Goal: Information Seeking & Learning: Learn about a topic

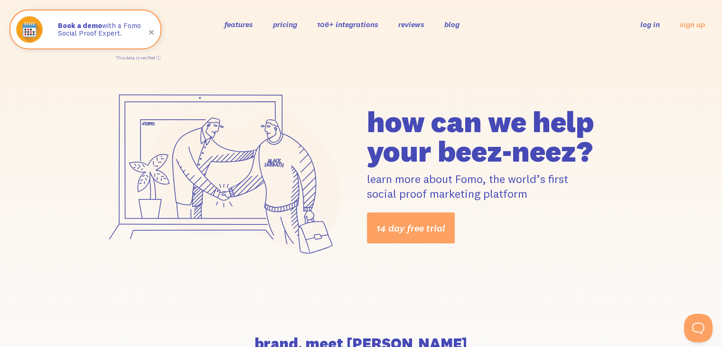
click at [238, 30] on div "features pricing 106+ integrations reviews blog log in sign up log in sign up" at bounding box center [361, 24] width 688 height 26
click at [237, 27] on link "features" at bounding box center [239, 23] width 28 height 9
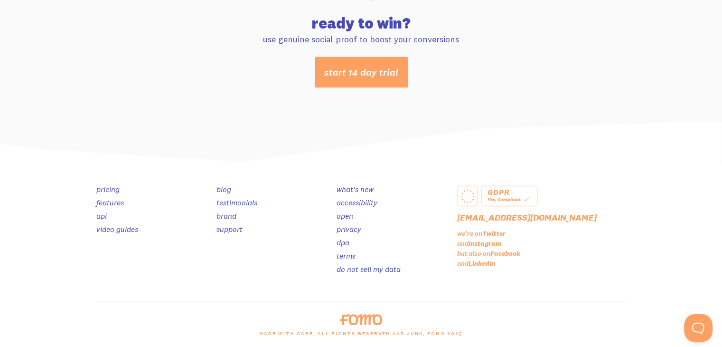
scroll to position [5068, 0]
click at [512, 197] on div "Yes, Compliant" at bounding box center [510, 198] width 44 height 9
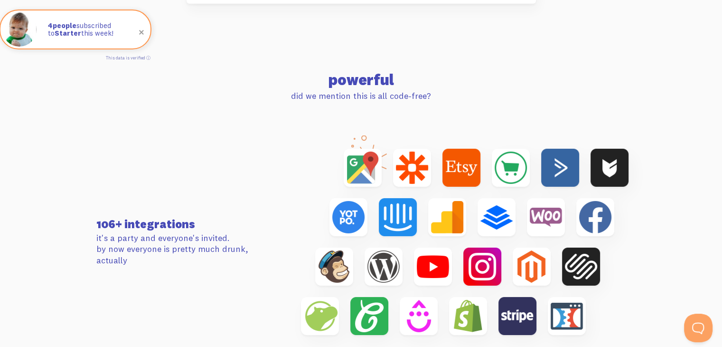
scroll to position [2966, 0]
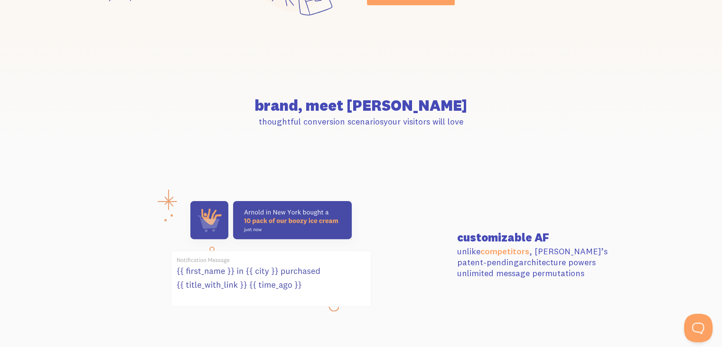
scroll to position [0, 0]
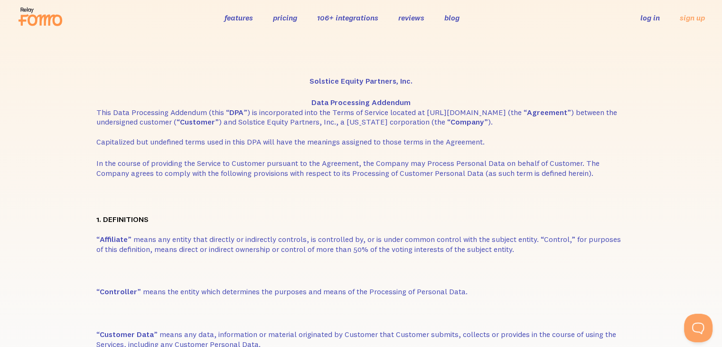
scroll to position [7, 0]
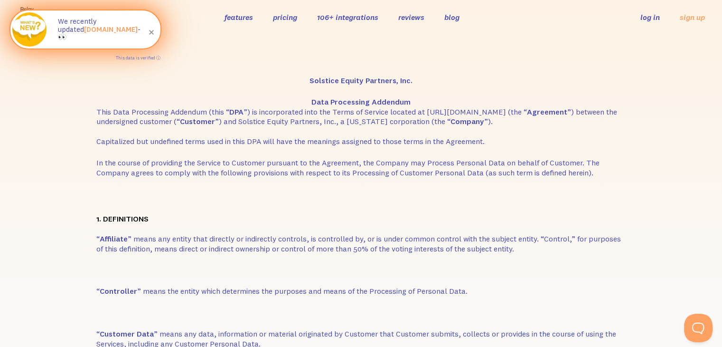
click at [151, 33] on span at bounding box center [151, 32] width 32 height 32
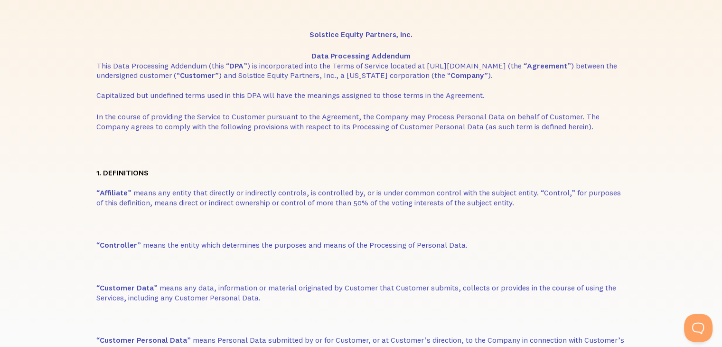
scroll to position [0, 0]
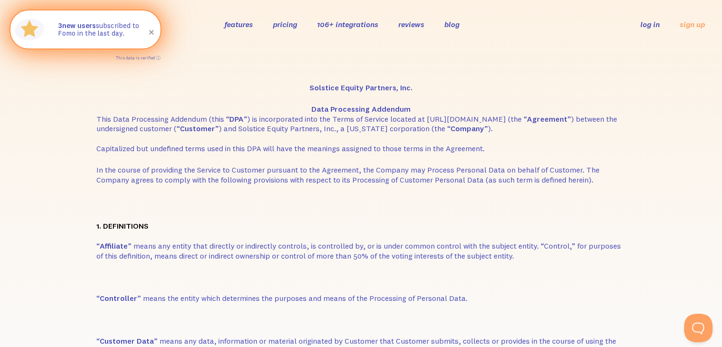
click at [159, 32] on span at bounding box center [151, 32] width 32 height 32
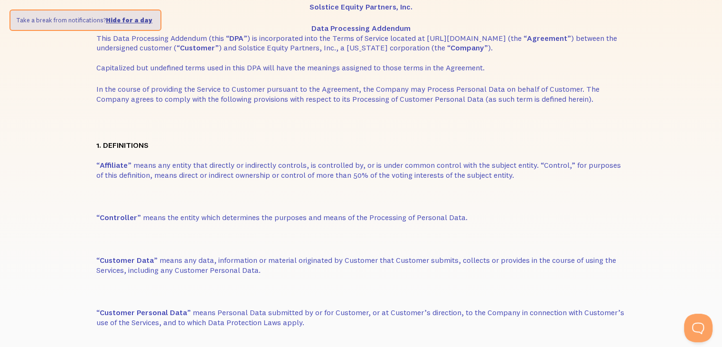
scroll to position [82, 0]
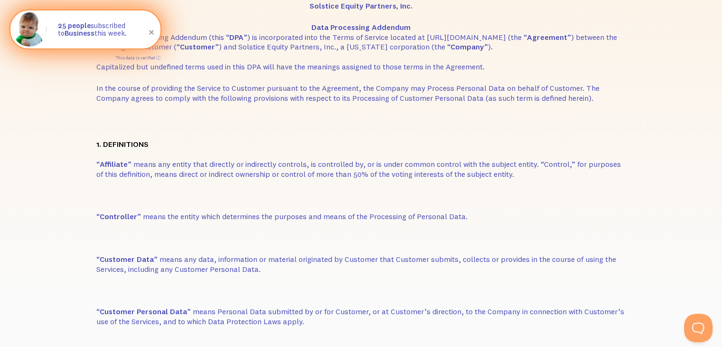
click at [148, 32] on span at bounding box center [151, 32] width 32 height 32
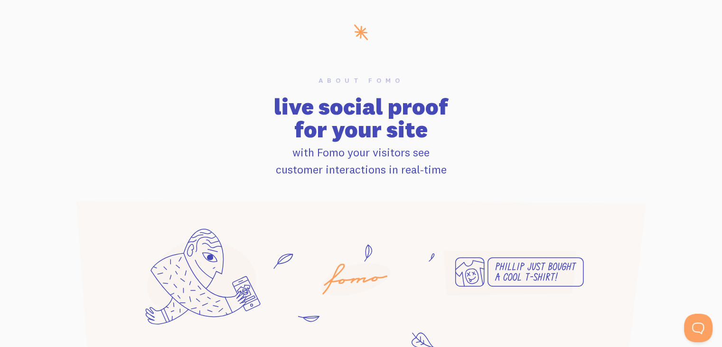
scroll to position [539, 0]
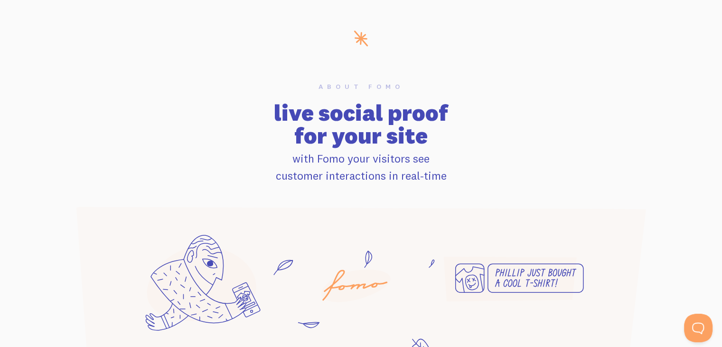
drag, startPoint x: 291, startPoint y: 154, endPoint x: 522, endPoint y: 188, distance: 233.3
click at [522, 188] on div "About Fomo live social proof for your site with Fomo your visitors see customer…" at bounding box center [361, 230] width 608 height 294
drag, startPoint x: 263, startPoint y: 111, endPoint x: 323, endPoint y: 141, distance: 66.4
click at [323, 141] on h2 "live social proof for your site" at bounding box center [361, 124] width 596 height 46
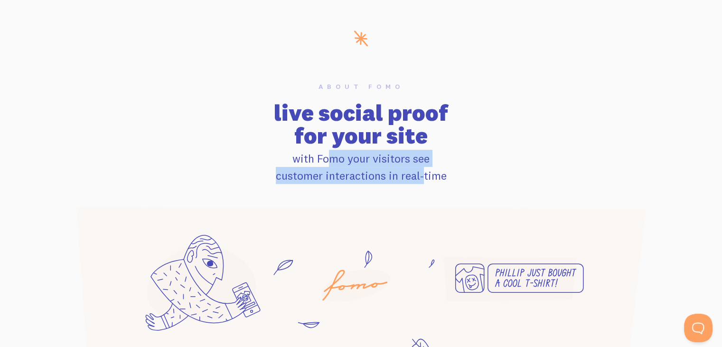
drag, startPoint x: 282, startPoint y: 161, endPoint x: 400, endPoint y: 175, distance: 118.1
click at [400, 175] on p "with Fomo your visitors see customer interactions in real-time" at bounding box center [361, 167] width 596 height 34
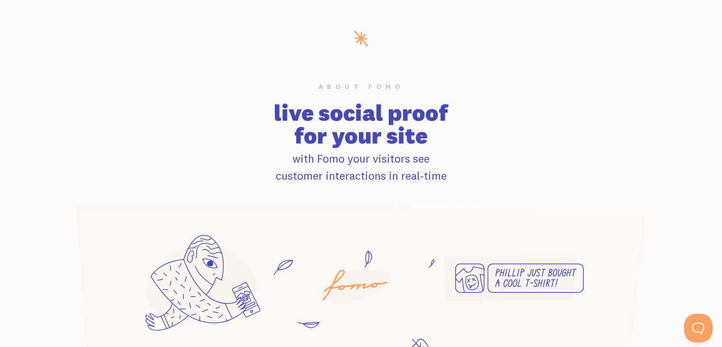
click at [451, 189] on div "About Fomo live social proof for your site with Fomo your visitors see customer…" at bounding box center [361, 230] width 608 height 294
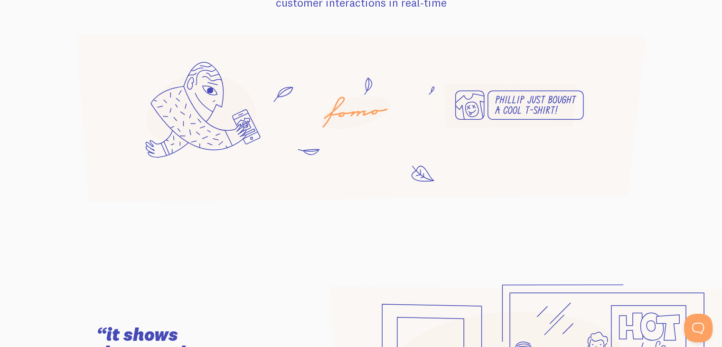
scroll to position [546, 0]
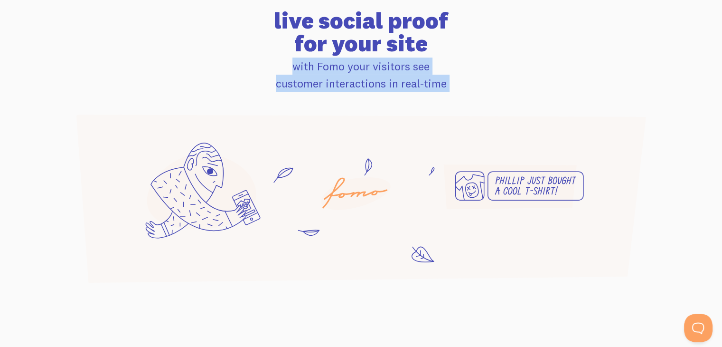
drag, startPoint x: 436, startPoint y: 112, endPoint x: 446, endPoint y: -41, distance: 153.6
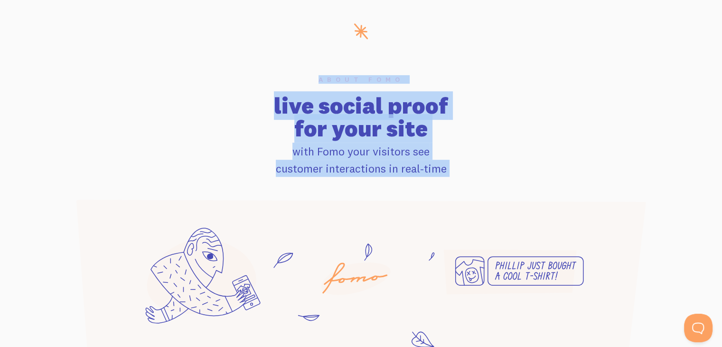
click at [633, 96] on h2 "live social proof for your site" at bounding box center [361, 117] width 596 height 46
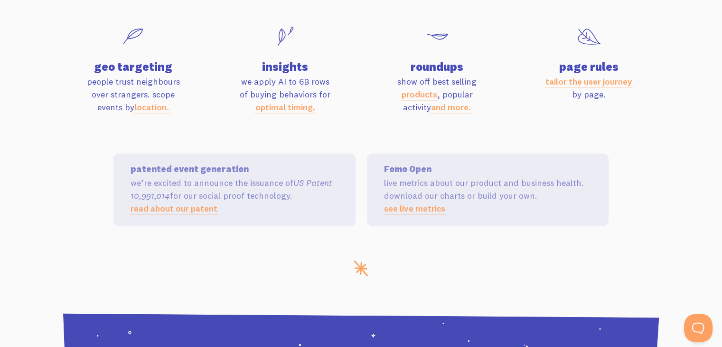
scroll to position [3207, 0]
click at [280, 106] on link "optimal timing." at bounding box center [285, 107] width 60 height 11
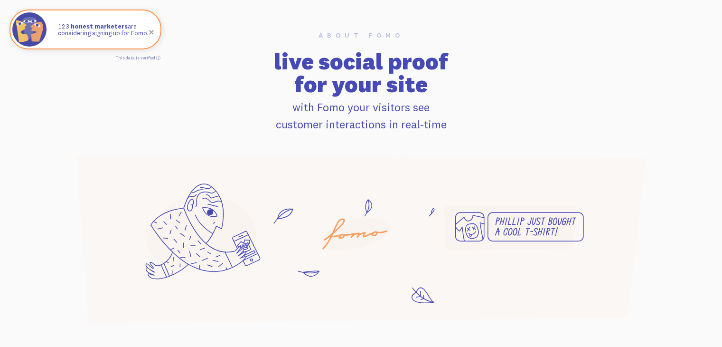
scroll to position [591, 0]
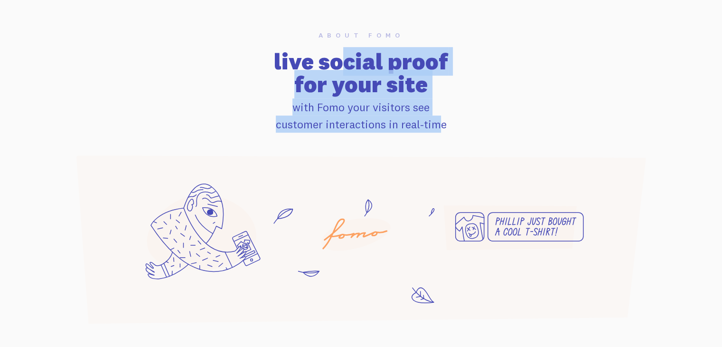
drag, startPoint x: 276, startPoint y: 54, endPoint x: 413, endPoint y: 122, distance: 153.5
click at [413, 122] on div "About Fomo live social proof for your site with Fomo your visitors see customer…" at bounding box center [361, 82] width 608 height 101
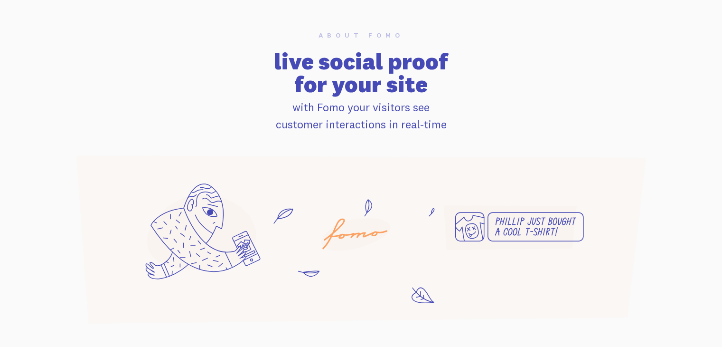
click at [416, 133] on div "About Fomo live social proof for your site with Fomo your visitors see customer…" at bounding box center [361, 179] width 608 height 294
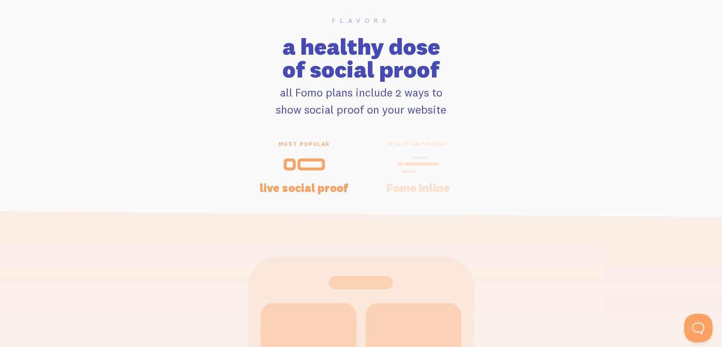
scroll to position [1920, 0]
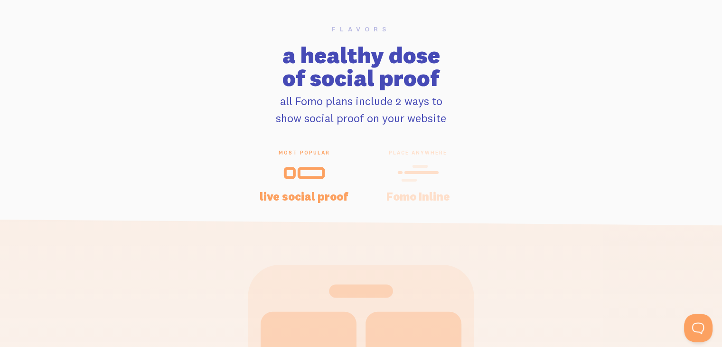
click at [405, 192] on h4 "Fomo Inline" at bounding box center [418, 195] width 91 height 11
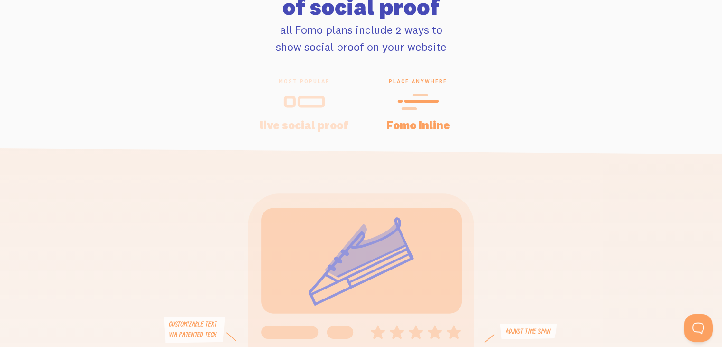
scroll to position [1992, 0]
click at [330, 110] on div at bounding box center [304, 101] width 91 height 23
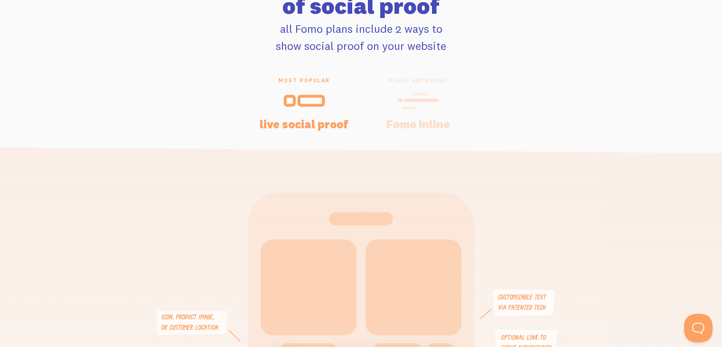
click at [426, 101] on icon at bounding box center [418, 101] width 38 height 0
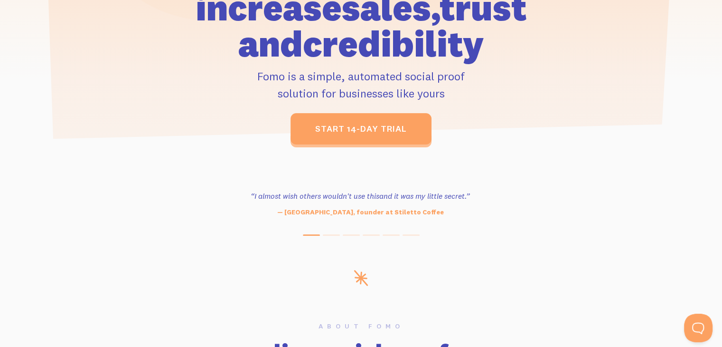
scroll to position [291, 0]
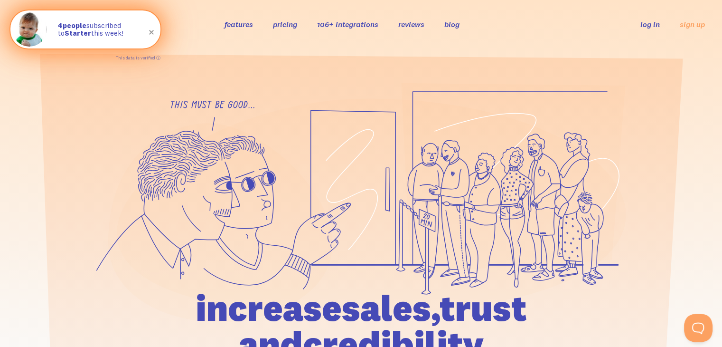
click at [149, 33] on span at bounding box center [151, 32] width 32 height 32
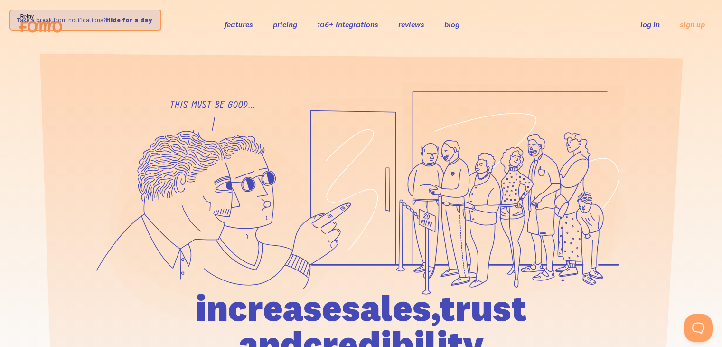
click at [121, 17] on link "Hide for a day" at bounding box center [129, 20] width 47 height 8
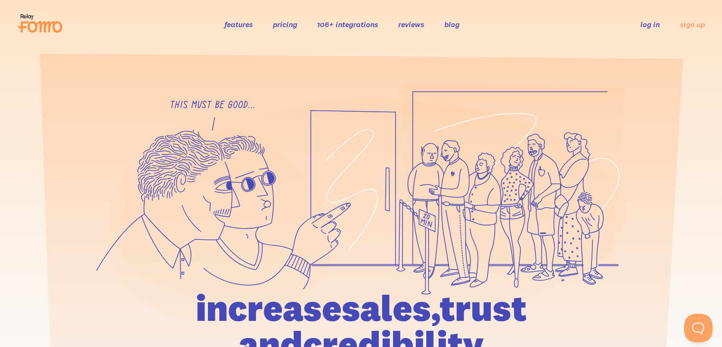
click at [49, 23] on icon at bounding box center [45, 26] width 35 height 11
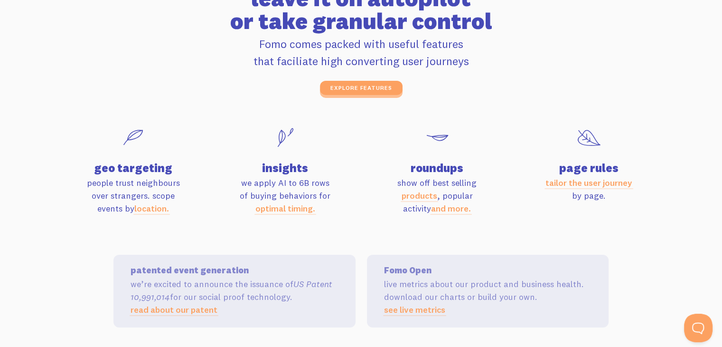
scroll to position [3106, 0]
click at [269, 205] on link "optimal timing." at bounding box center [285, 207] width 60 height 11
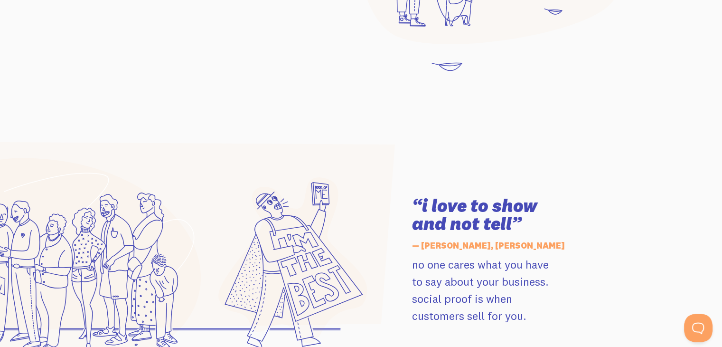
scroll to position [1188, 0]
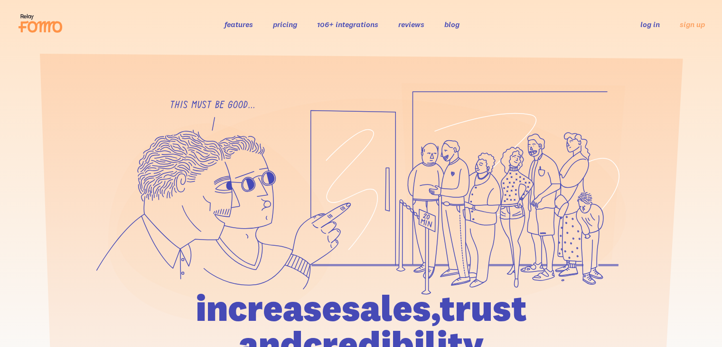
click at [283, 131] on icon at bounding box center [371, 205] width 509 height 215
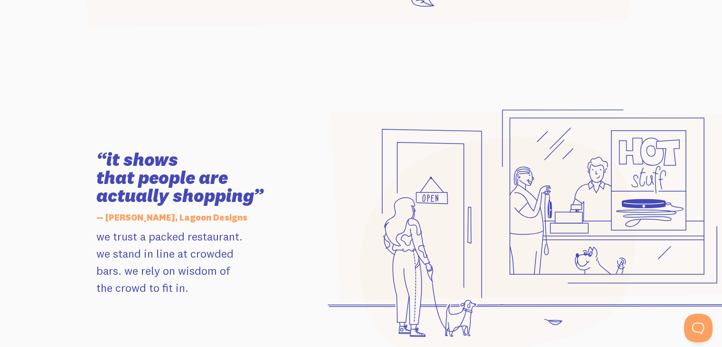
scroll to position [887, 0]
